Goal: Navigation & Orientation: Understand site structure

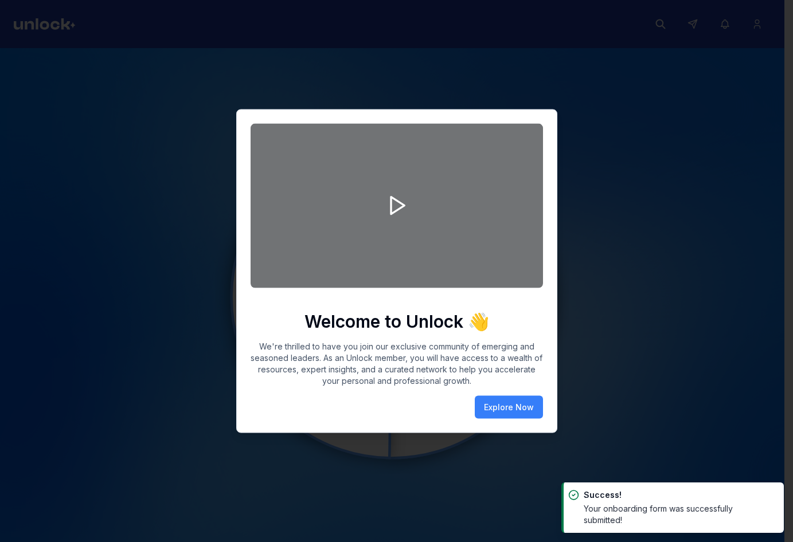
click at [491, 394] on div "Welcome to Unlock 👋 We're thrilled to have you join our exclusive community of …" at bounding box center [397, 271] width 292 height 295
click at [499, 402] on button "Explore Now" at bounding box center [509, 407] width 68 height 23
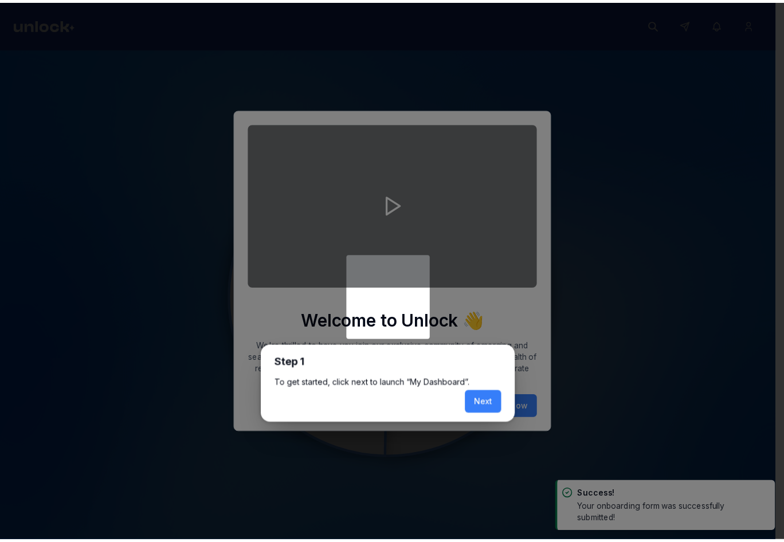
scroll to position [5, 0]
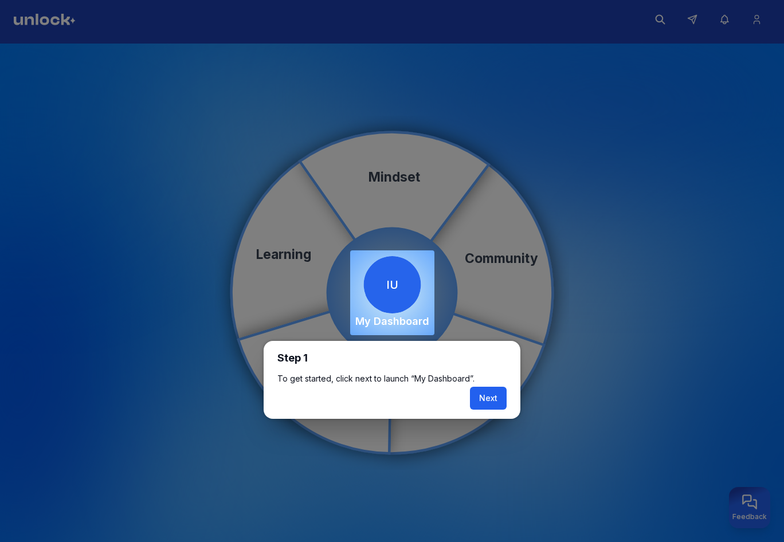
click at [488, 393] on button "Next" at bounding box center [488, 398] width 37 height 23
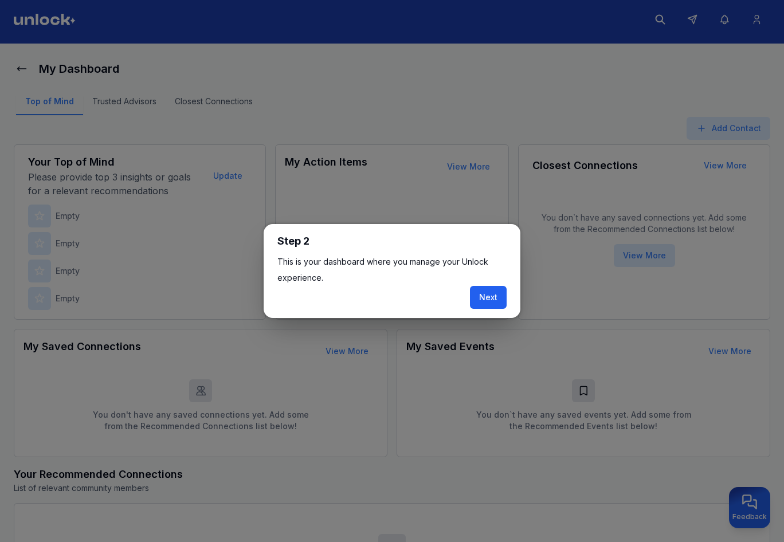
click at [484, 291] on button "Next" at bounding box center [488, 297] width 37 height 23
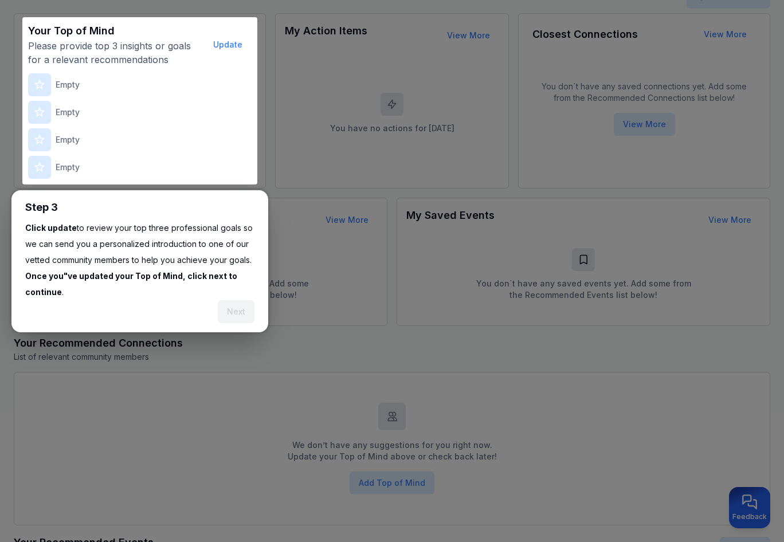
scroll to position [142, 0]
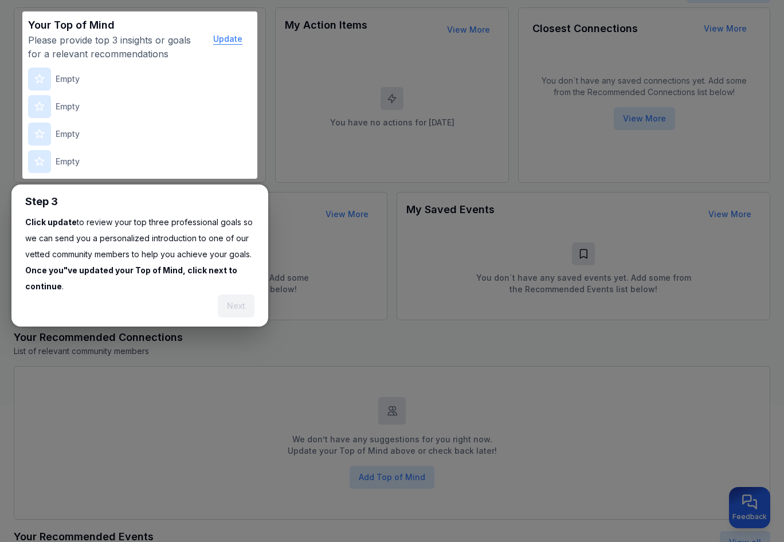
click at [234, 40] on button "Update" at bounding box center [228, 39] width 48 height 23
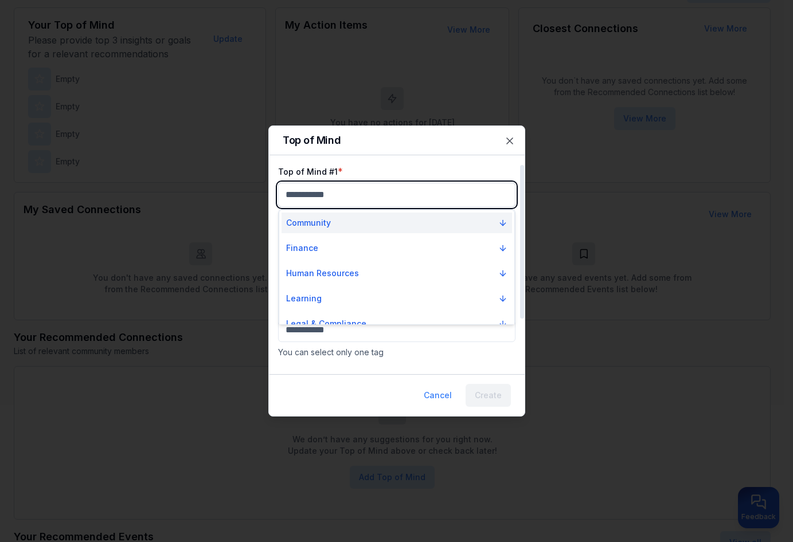
drag, startPoint x: 448, startPoint y: 204, endPoint x: 439, endPoint y: 226, distance: 24.0
click at [448, 207] on body "My Dashboard Top of Mind Trusted Advisors Closest Connections Add Contact Your …" at bounding box center [392, 129] width 784 height 542
click at [440, 231] on button "Community" at bounding box center [396, 223] width 230 height 21
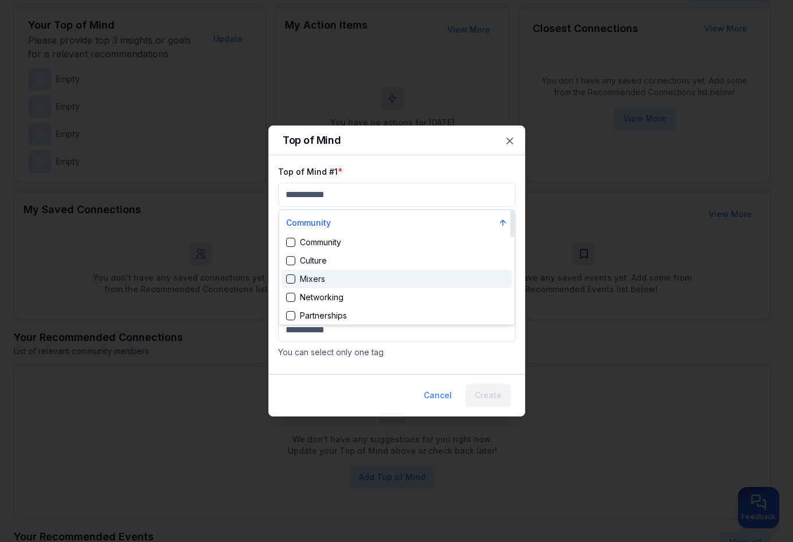
click at [438, 272] on div "Mixers" at bounding box center [396, 279] width 230 height 18
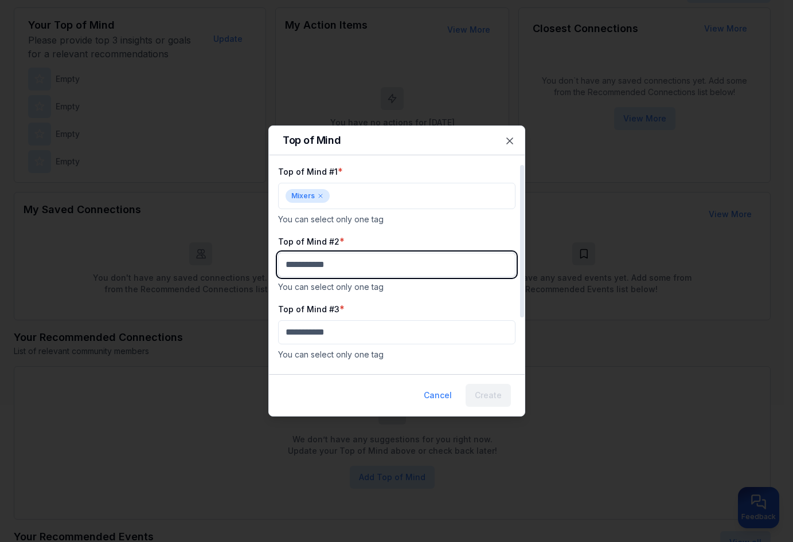
click at [440, 266] on body "My Dashboard Top of Mind Trusted Advisors Closest Connections Add Contact Your …" at bounding box center [392, 129] width 784 height 542
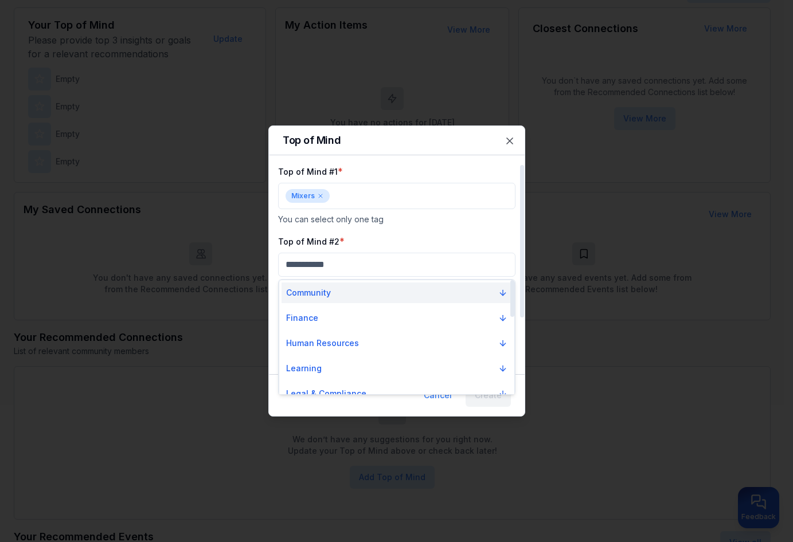
click at [441, 287] on button "Community" at bounding box center [396, 293] width 230 height 21
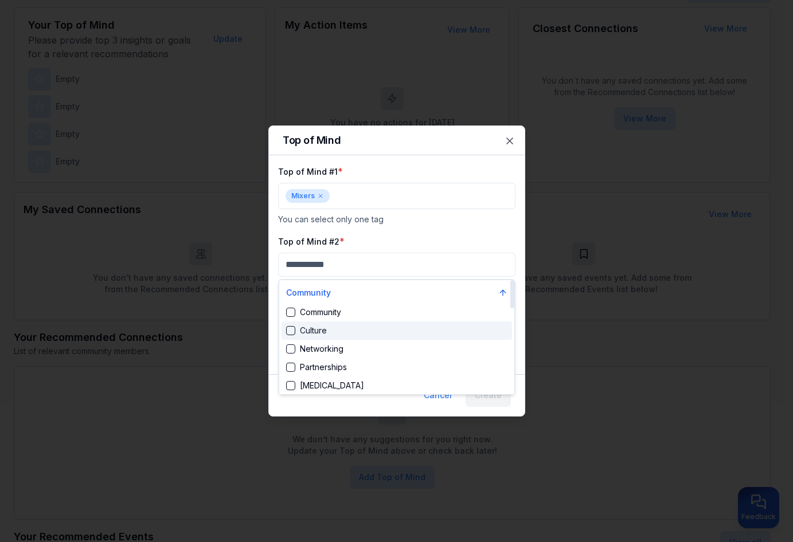
click at [451, 328] on div "Culture" at bounding box center [396, 331] width 230 height 18
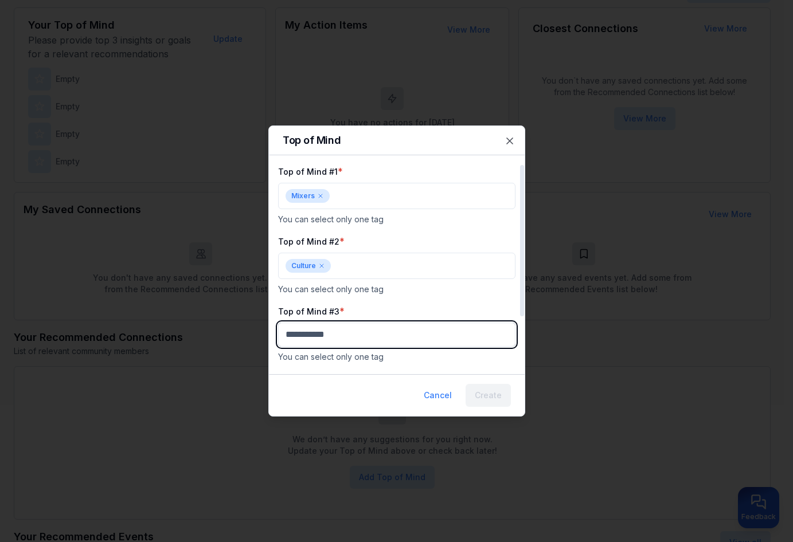
click at [453, 337] on body "My Dashboard Top of Mind Trusted Advisors Closest Connections Add Contact Your …" at bounding box center [392, 129] width 784 height 542
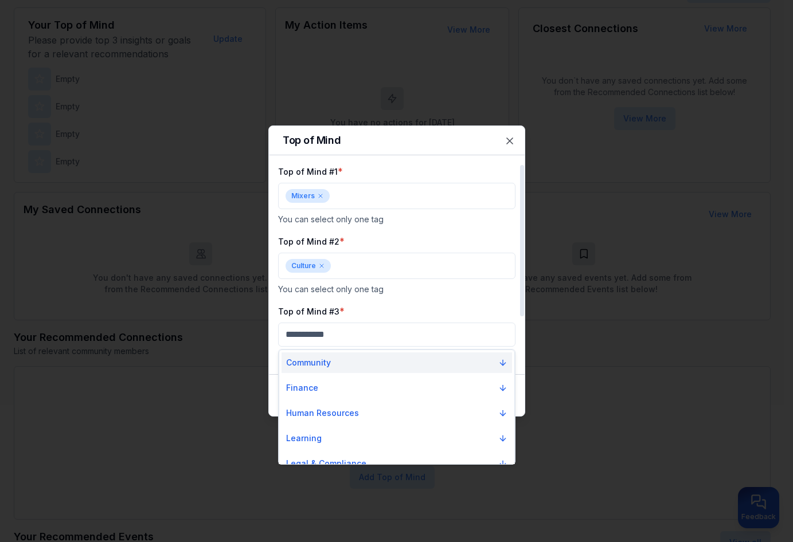
click at [451, 358] on button "Community" at bounding box center [396, 363] width 230 height 21
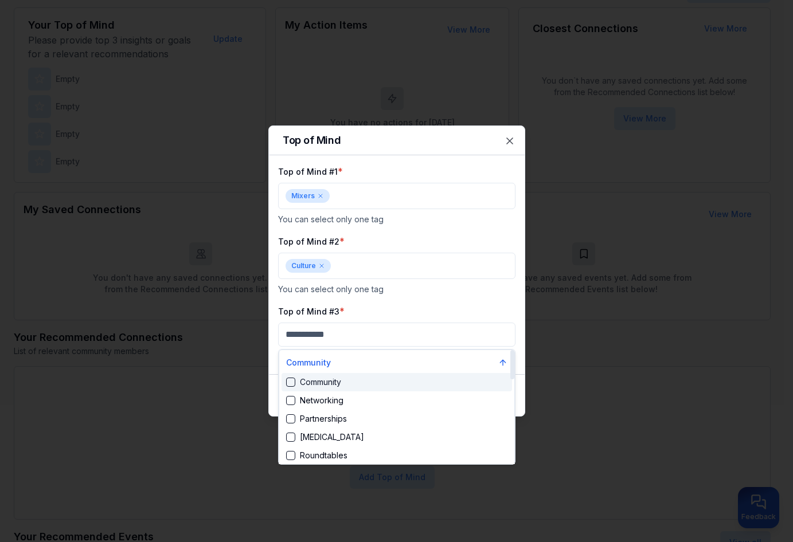
click at [459, 381] on div "Community" at bounding box center [396, 382] width 230 height 18
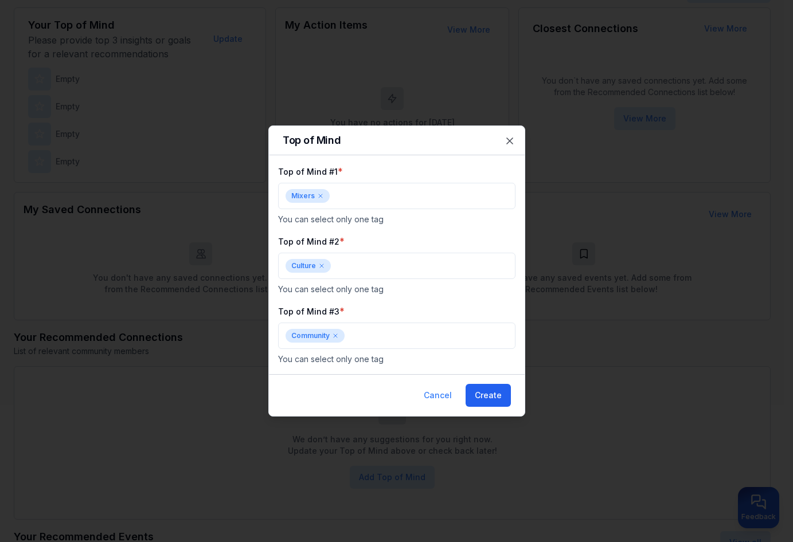
click at [500, 394] on button "Create" at bounding box center [488, 395] width 45 height 23
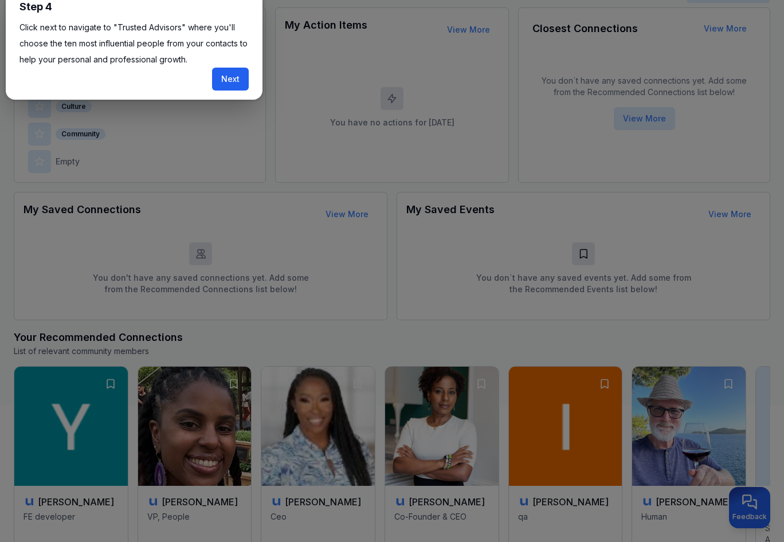
click at [261, 73] on div "Step 4 Click next to navigate to "Trusted Advisors" where you'll choose the ten…" at bounding box center [134, 45] width 257 height 110
click at [238, 79] on button "Next" at bounding box center [230, 79] width 37 height 23
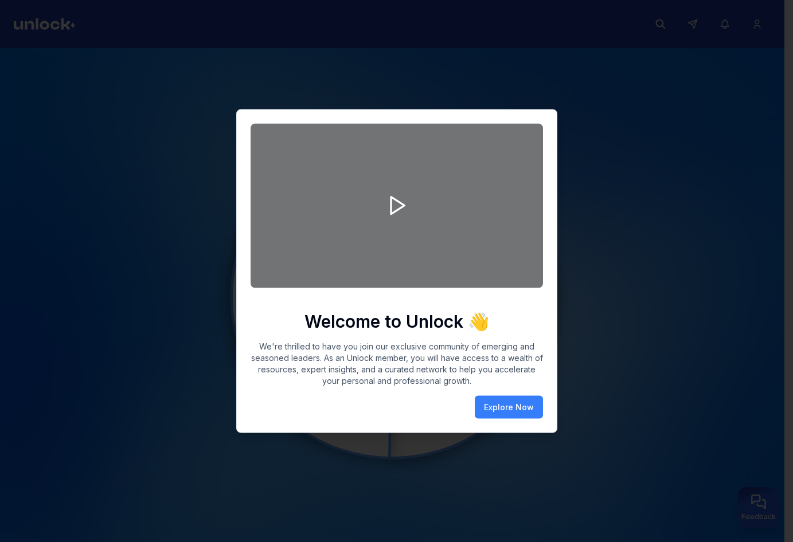
click at [509, 393] on div "Welcome to Unlock 👋 We're thrilled to have you join our exclusive community of …" at bounding box center [397, 271] width 292 height 295
click at [513, 406] on button "Explore Now" at bounding box center [509, 407] width 68 height 23
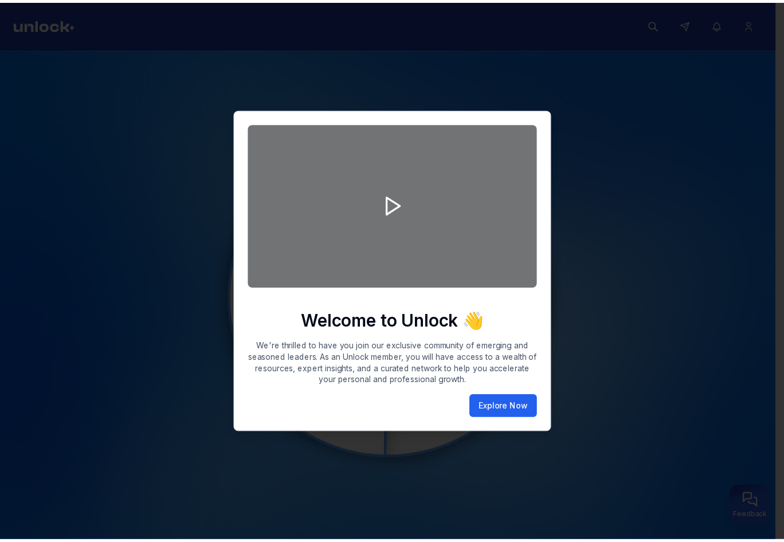
scroll to position [5, 0]
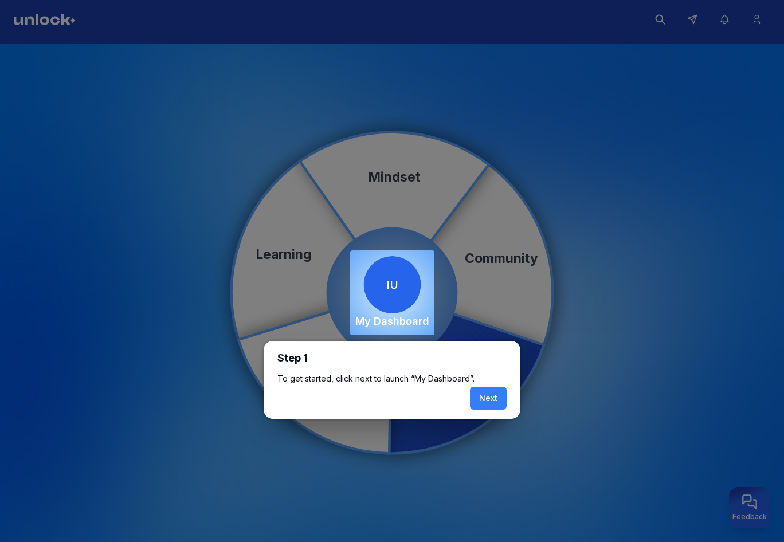
click at [491, 390] on button "Next" at bounding box center [488, 398] width 37 height 23
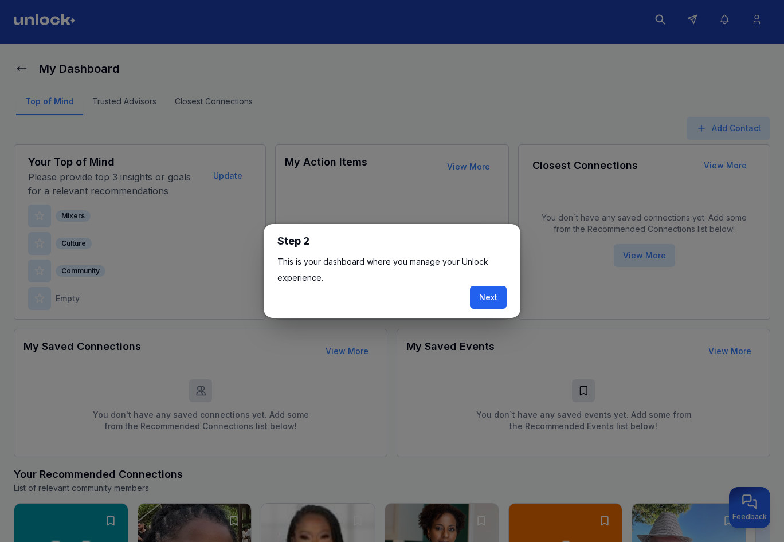
click at [498, 293] on button "Next" at bounding box center [488, 297] width 37 height 23
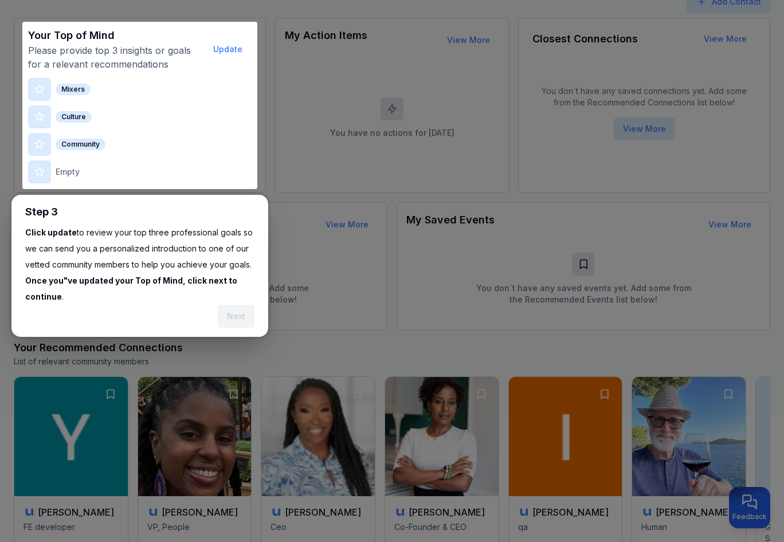
scroll to position [142, 0]
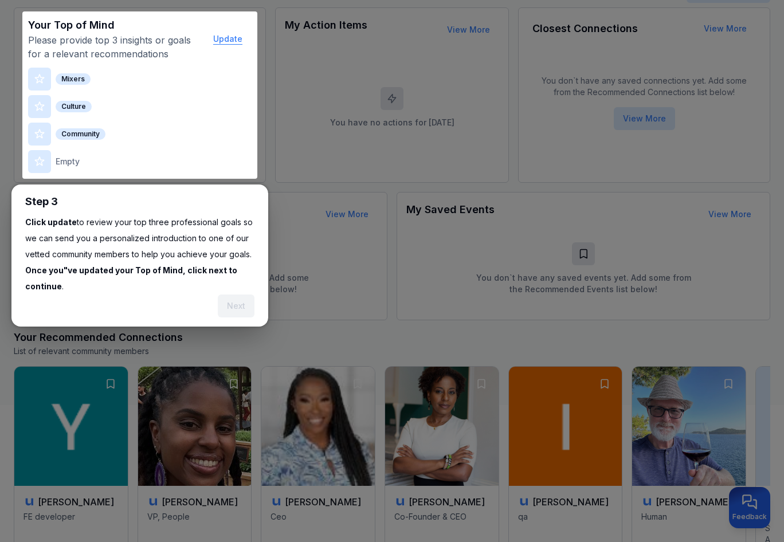
click at [237, 38] on button "Update" at bounding box center [228, 39] width 48 height 23
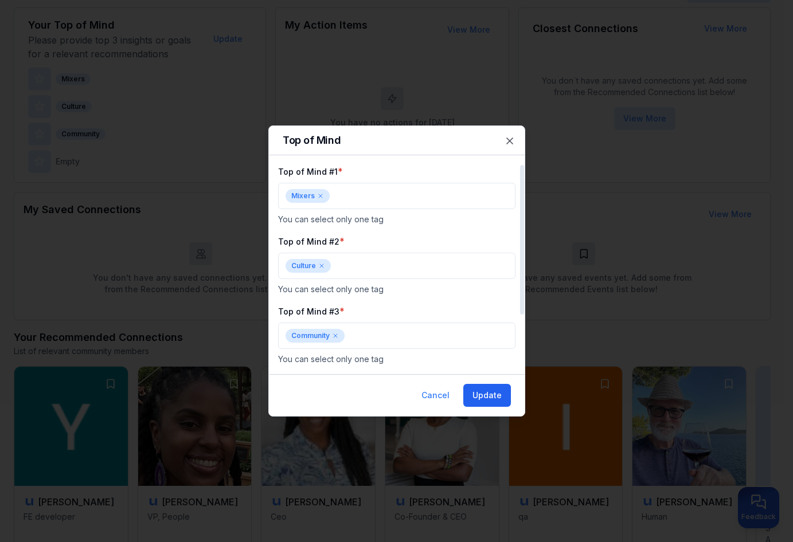
click at [496, 388] on button "Update" at bounding box center [487, 395] width 48 height 23
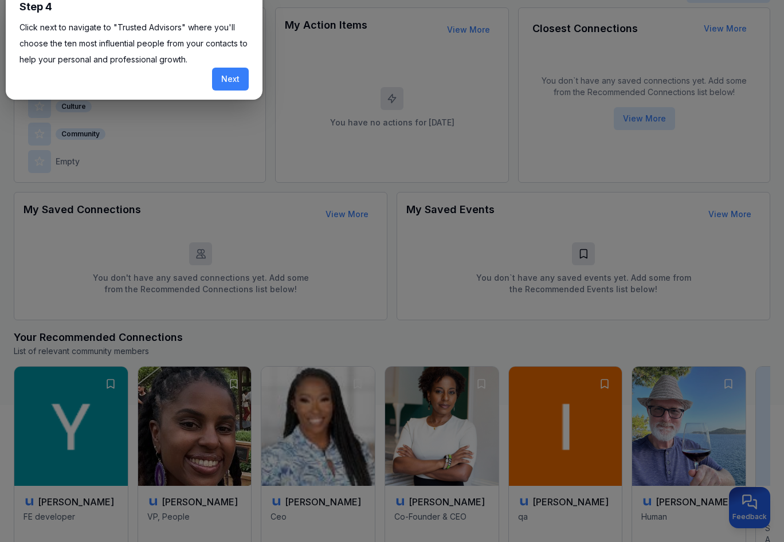
click at [226, 85] on button "Next" at bounding box center [230, 79] width 37 height 23
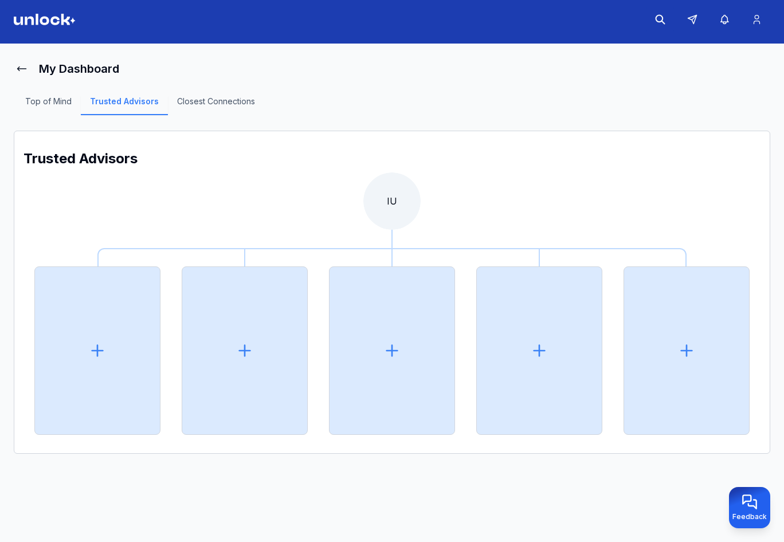
scroll to position [51, 0]
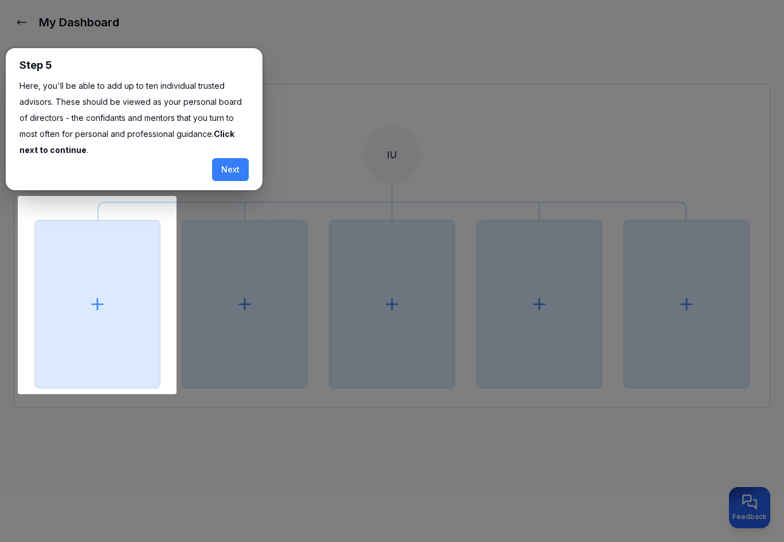
click at [250, 172] on div "Step 5 Here, you'll be able to add up to ten individual trusted advisors. These…" at bounding box center [134, 119] width 257 height 142
click at [248, 166] on button "Next" at bounding box center [230, 169] width 37 height 23
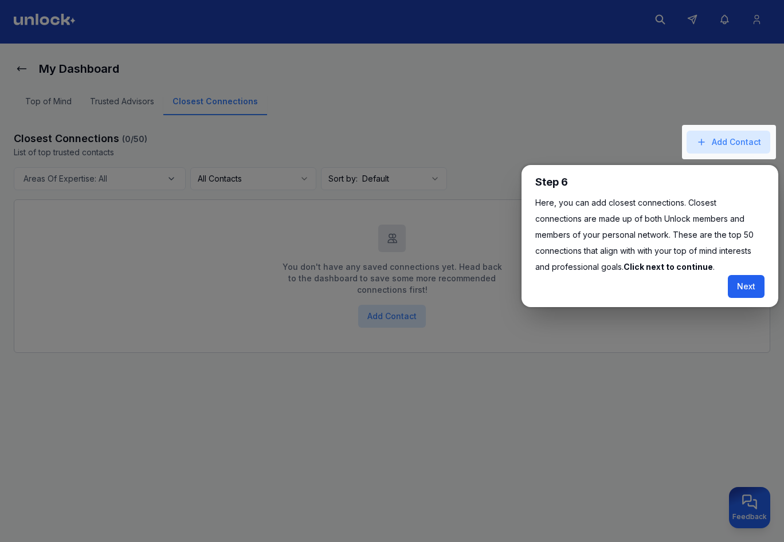
click at [753, 286] on button "Next" at bounding box center [746, 286] width 37 height 23
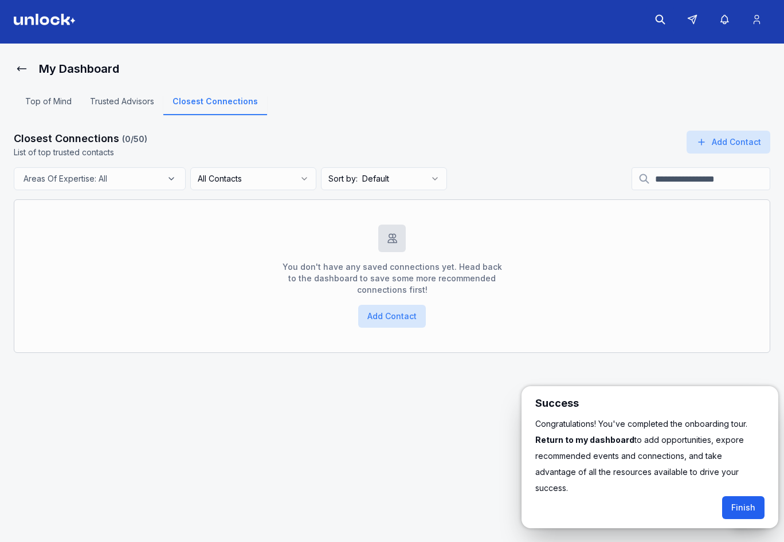
click at [758, 496] on button "Finish" at bounding box center [743, 507] width 42 height 23
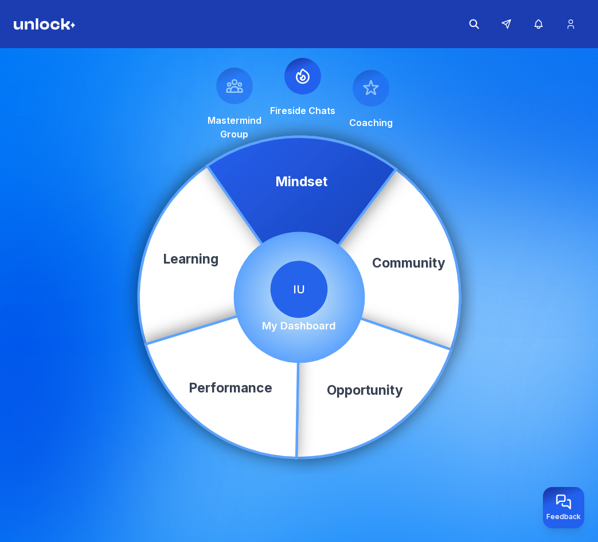
drag, startPoint x: 573, startPoint y: 28, endPoint x: 569, endPoint y: 50, distance: 22.1
click at [574, 28] on icon at bounding box center [571, 23] width 12 height 11
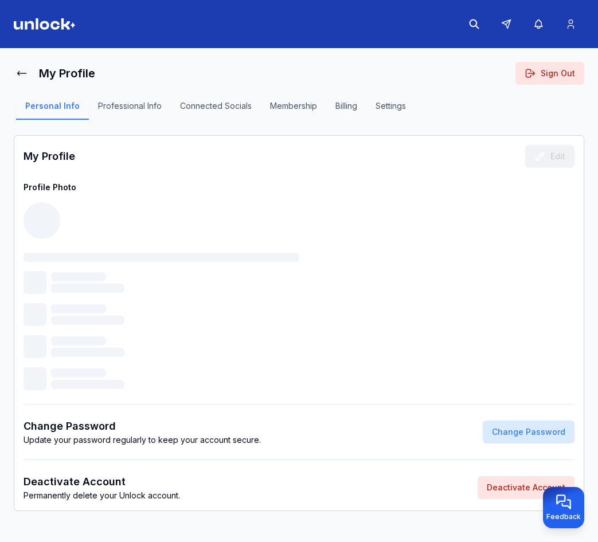
drag, startPoint x: 564, startPoint y: 63, endPoint x: 574, endPoint y: 80, distance: 20.1
click at [564, 64] on main "My Profile Sign Out Personal Info Professional Info Connected Socials Membershi…" at bounding box center [299, 297] width 598 height 499
drag, startPoint x: 575, startPoint y: 79, endPoint x: 573, endPoint y: 72, distance: 7.8
click at [574, 74] on button "Sign Out" at bounding box center [549, 73] width 69 height 23
